Goal: Information Seeking & Learning: Learn about a topic

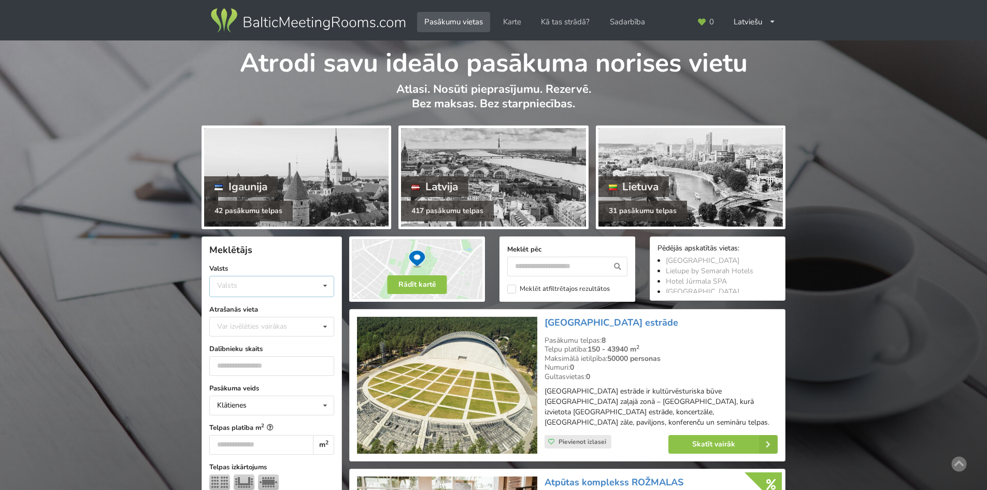
click at [252, 281] on div "Valsts Igaunija Latvija Lietuva" at bounding box center [271, 286] width 125 height 21
click at [223, 327] on icon at bounding box center [222, 325] width 8 height 6
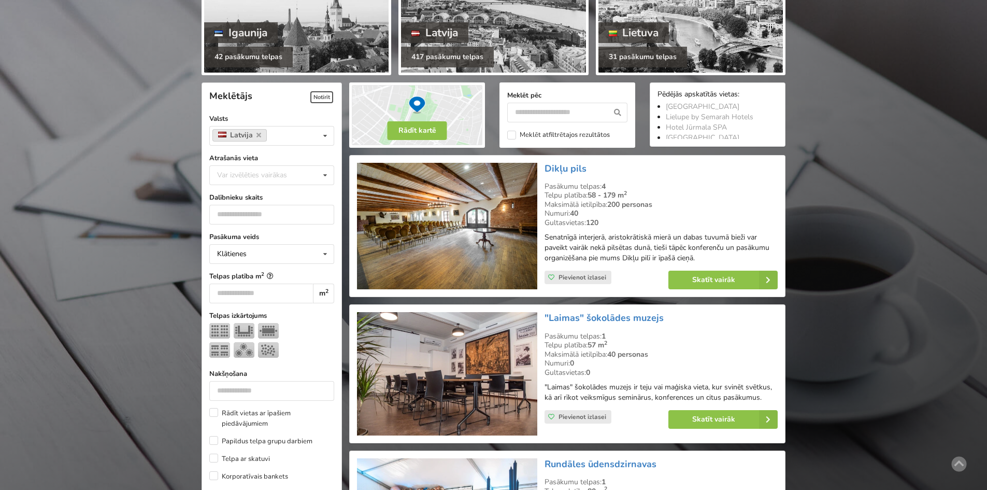
scroll to position [129, 0]
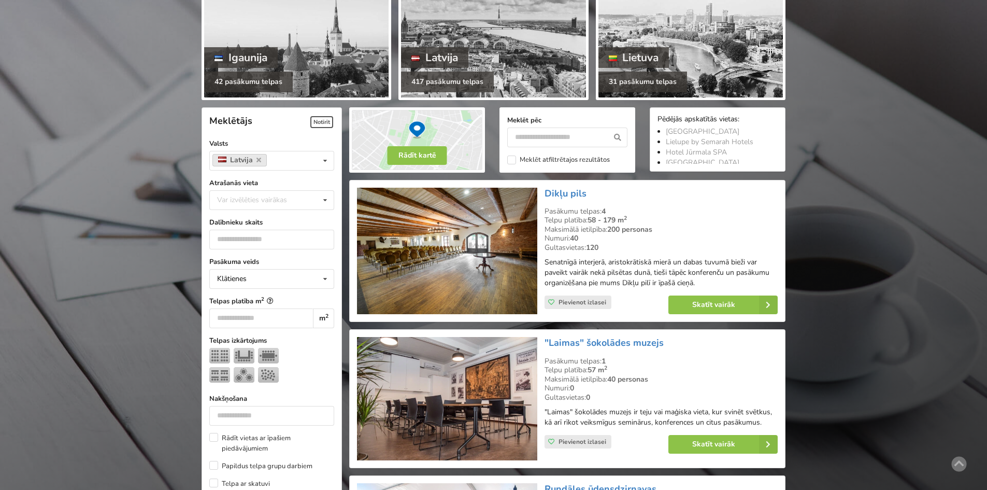
drag, startPoint x: 546, startPoint y: 126, endPoint x: 545, endPoint y: 131, distance: 5.3
click at [545, 130] on div "Meklēt pēc" at bounding box center [567, 131] width 120 height 32
click at [543, 136] on input "text" at bounding box center [567, 137] width 120 height 20
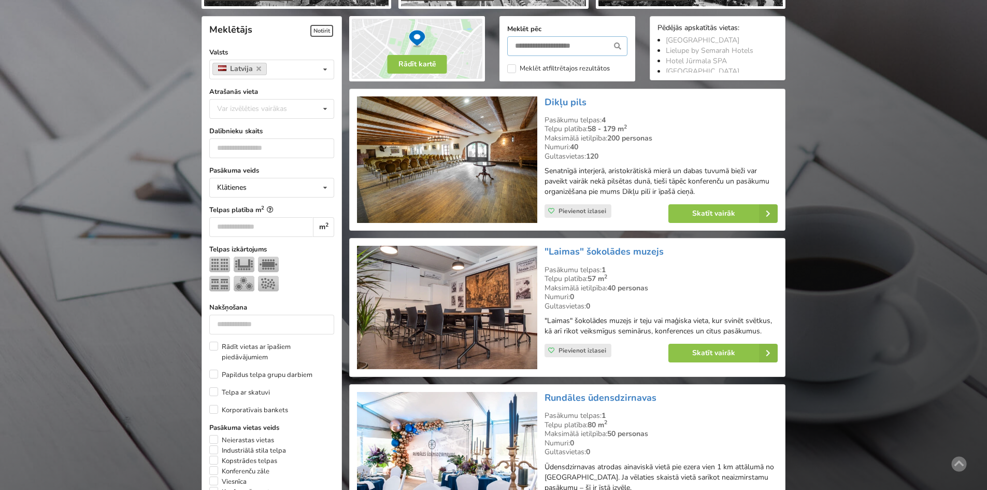
scroll to position [233, 0]
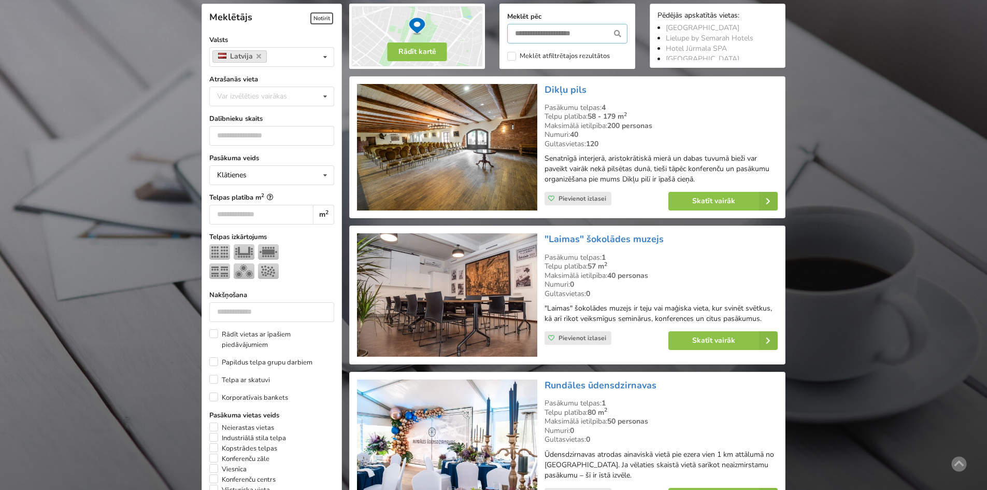
click at [599, 33] on input "text" at bounding box center [567, 34] width 120 height 20
type input "******"
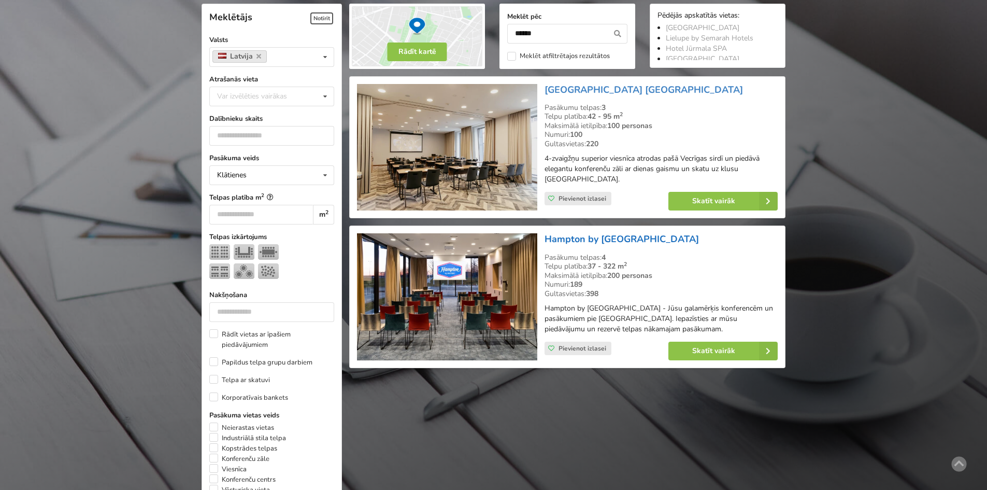
click at [609, 236] on link "Hampton by [GEOGRAPHIC_DATA]" at bounding box center [621, 239] width 154 height 12
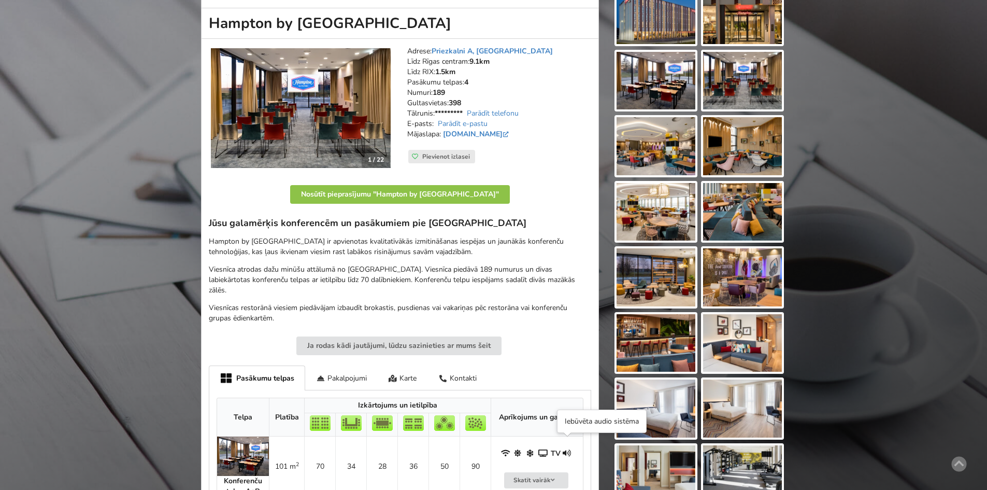
scroll to position [363, 0]
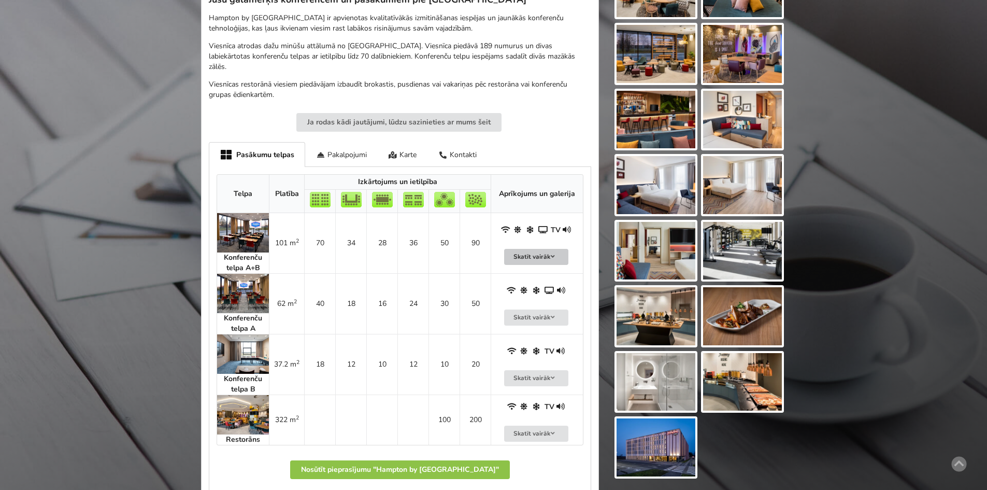
click at [549, 249] on button "Skatīt vairāk" at bounding box center [536, 257] width 64 height 16
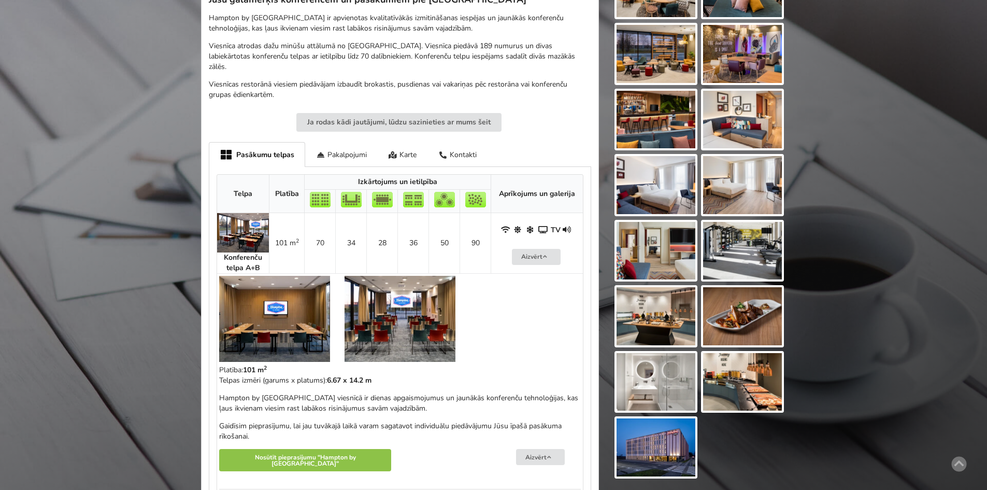
click at [265, 310] on img at bounding box center [274, 319] width 111 height 86
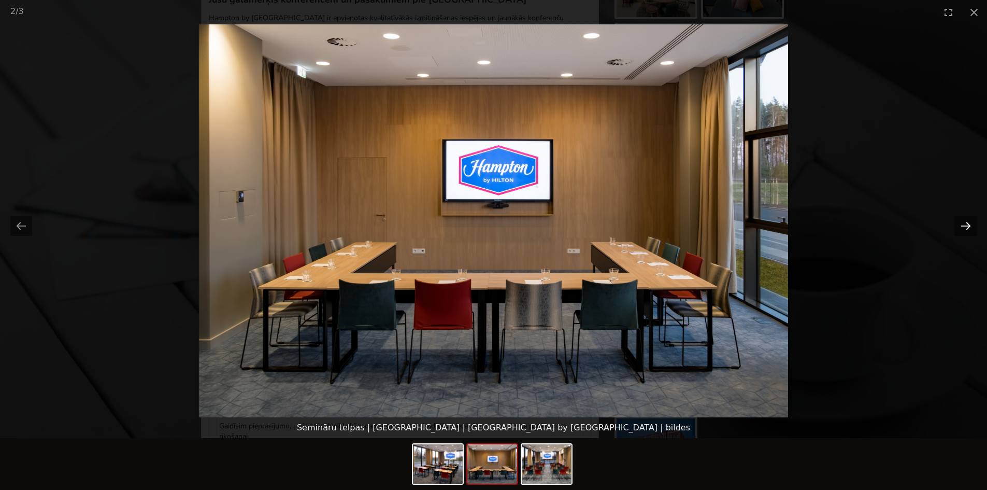
click at [968, 227] on button "Next slide" at bounding box center [966, 225] width 22 height 20
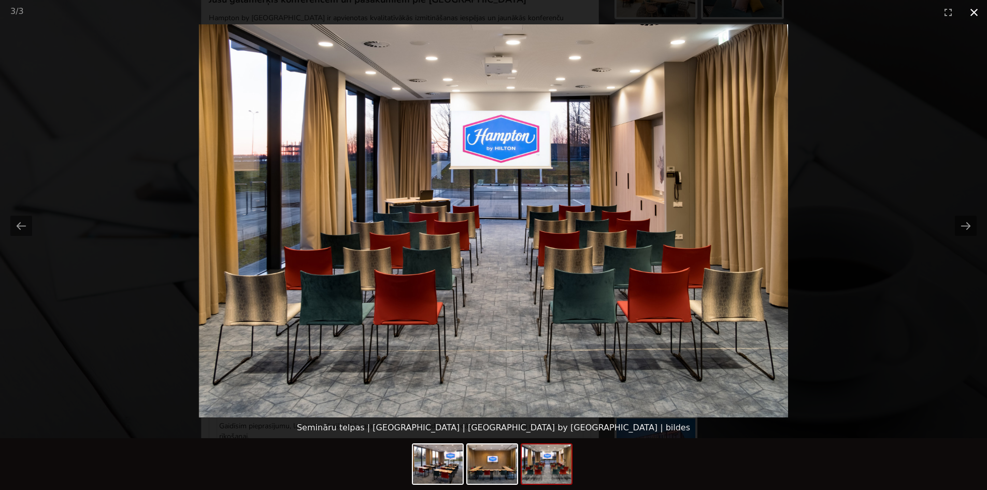
click at [983, 10] on button "Close gallery" at bounding box center [974, 12] width 26 height 24
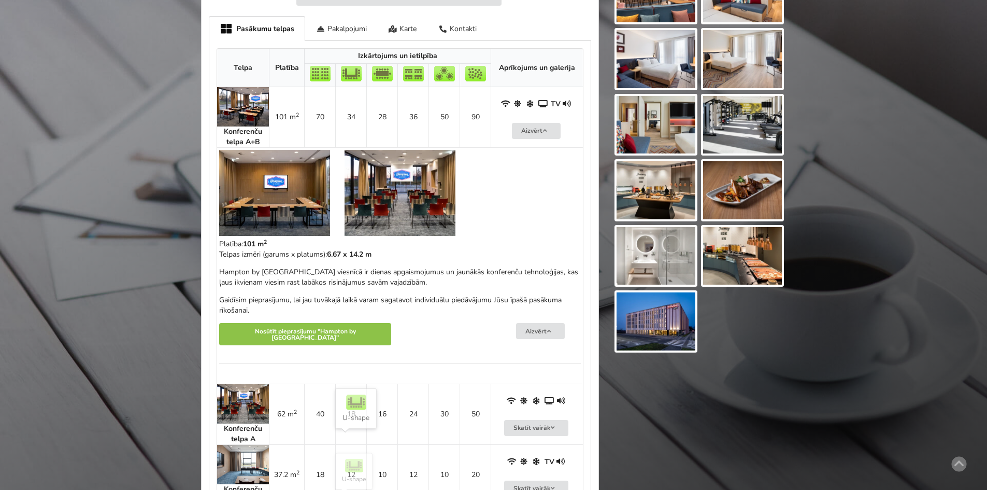
scroll to position [725, 0]
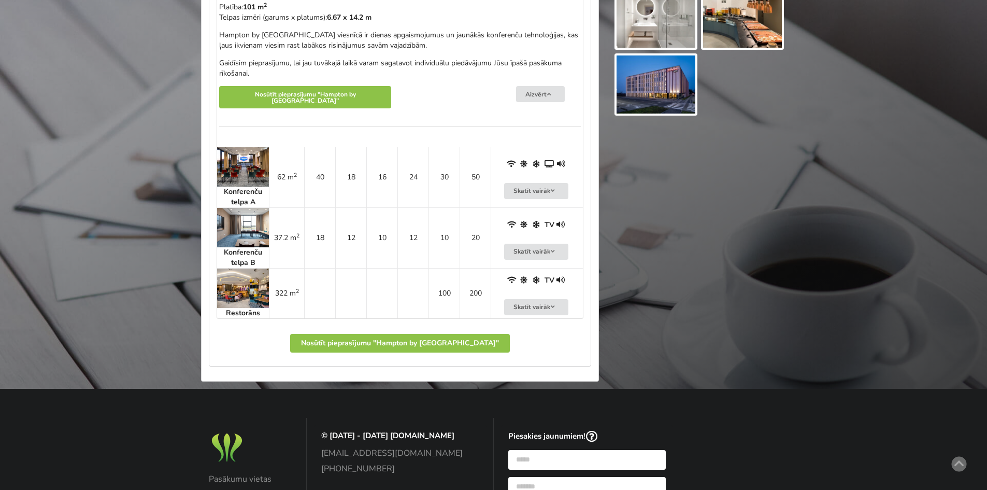
click at [236, 297] on img at bounding box center [243, 287] width 52 height 39
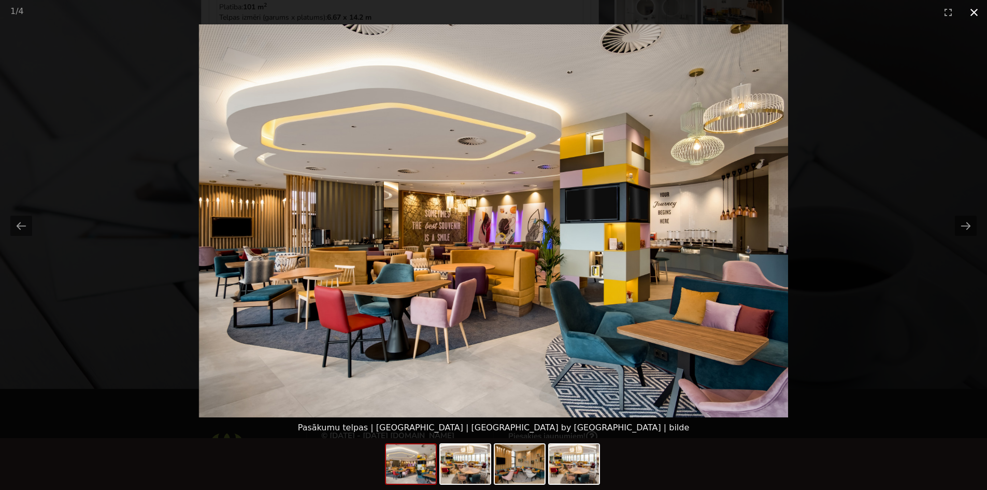
click at [970, 12] on button "Close gallery" at bounding box center [974, 12] width 26 height 24
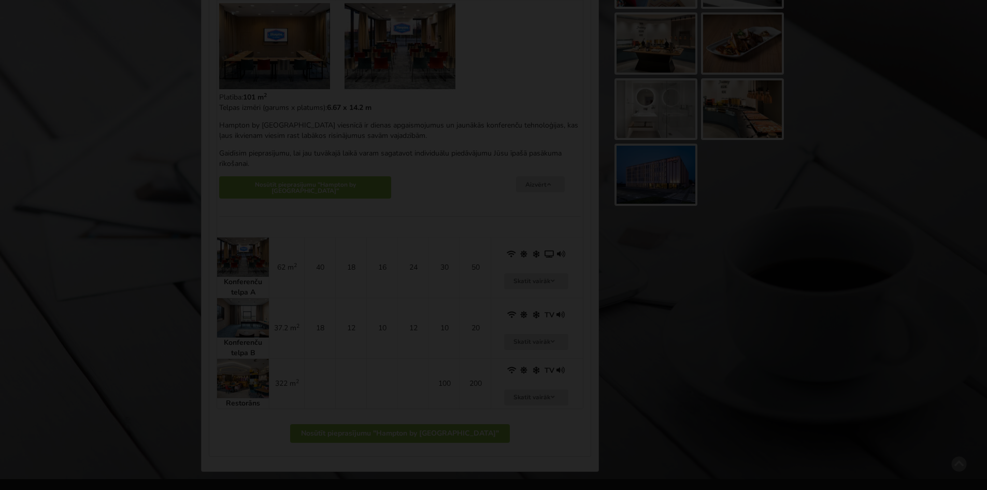
scroll to position [363, 0]
